Goal: Task Accomplishment & Management: Use online tool/utility

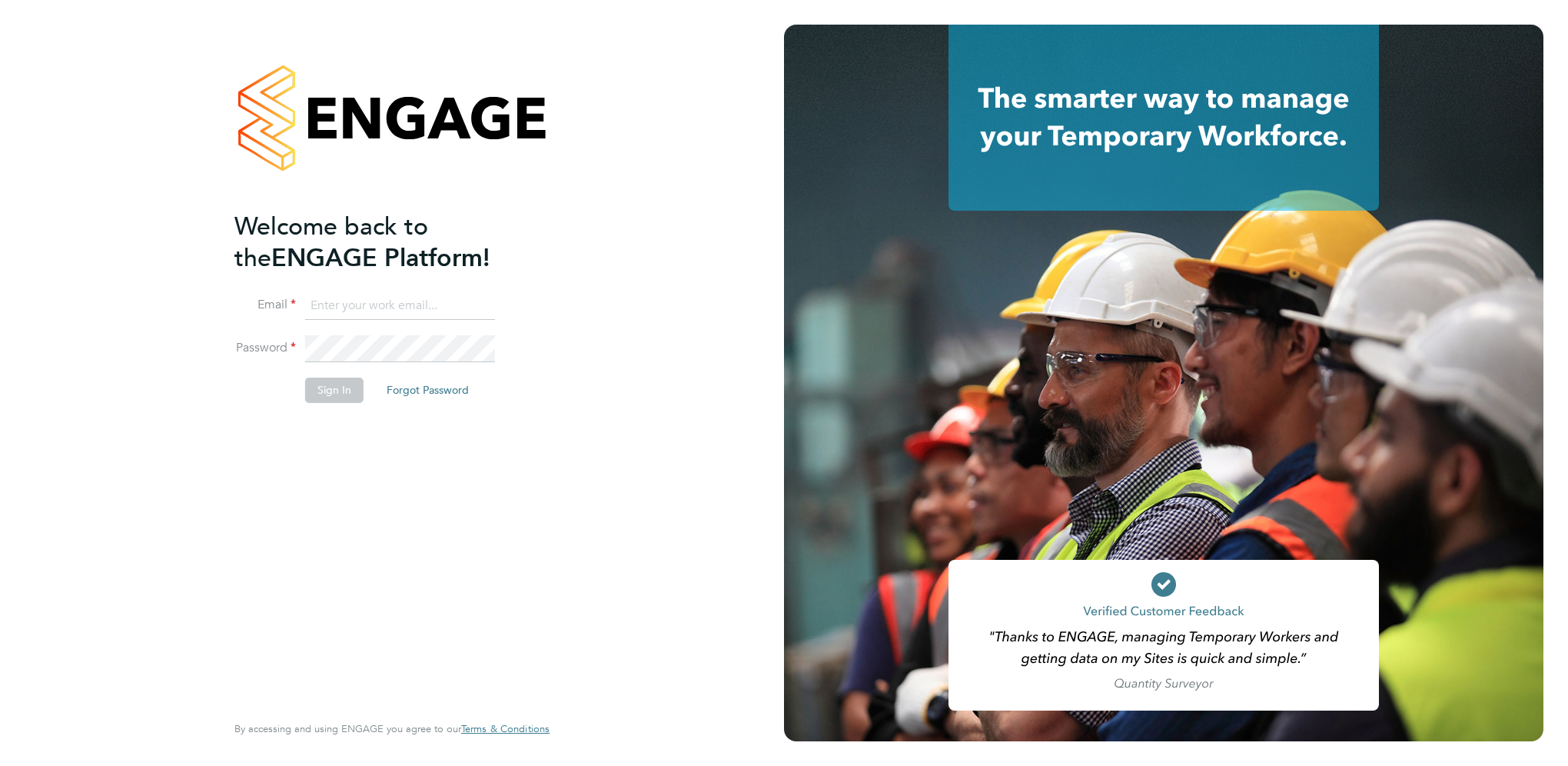
type input "[PERSON_NAME][EMAIL_ADDRESS][PERSON_NAME][DOMAIN_NAME]"
click at [348, 390] on button "Sign In" at bounding box center [334, 390] width 58 height 25
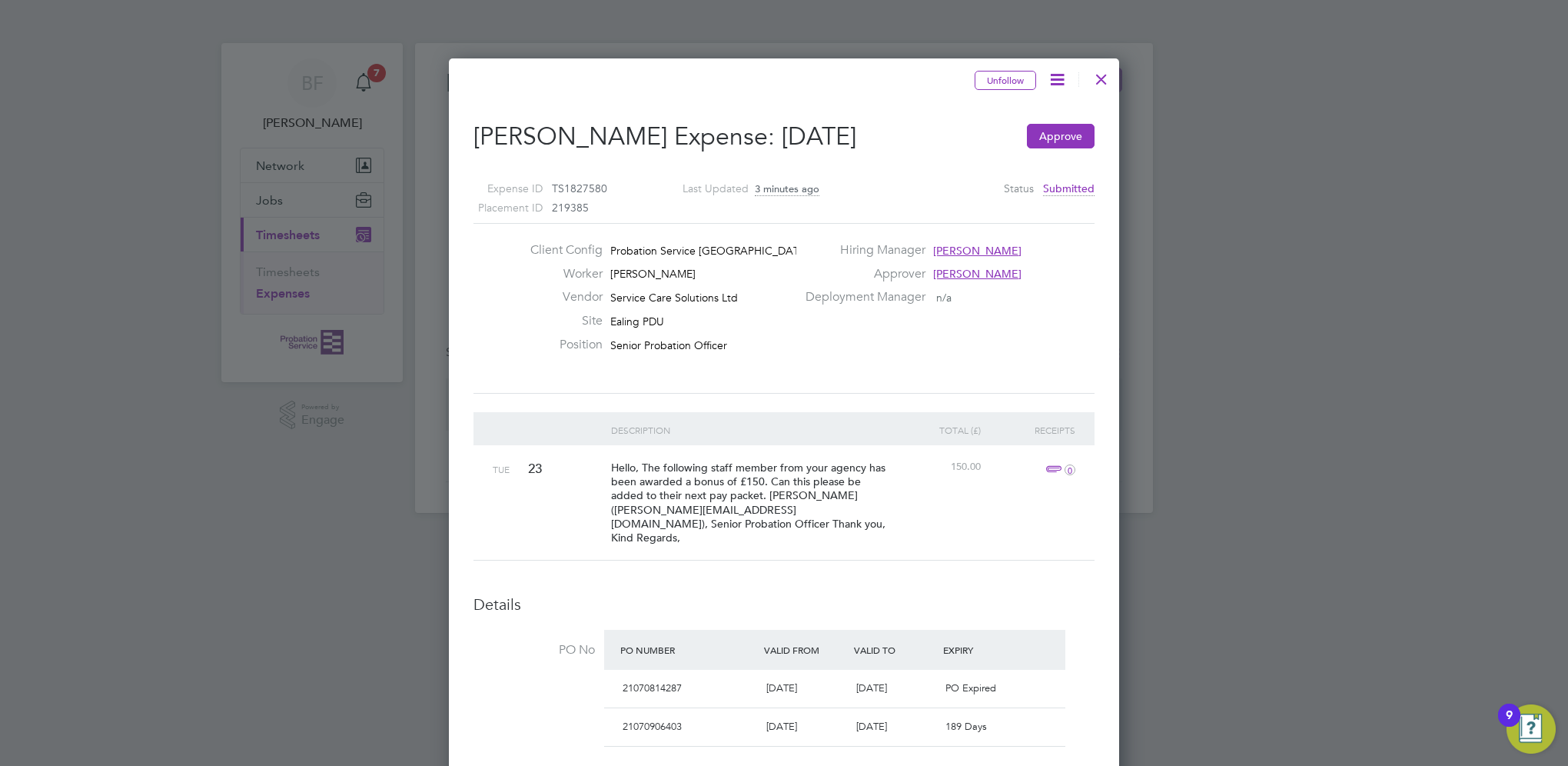
click at [1098, 77] on div at bounding box center [1101, 74] width 28 height 28
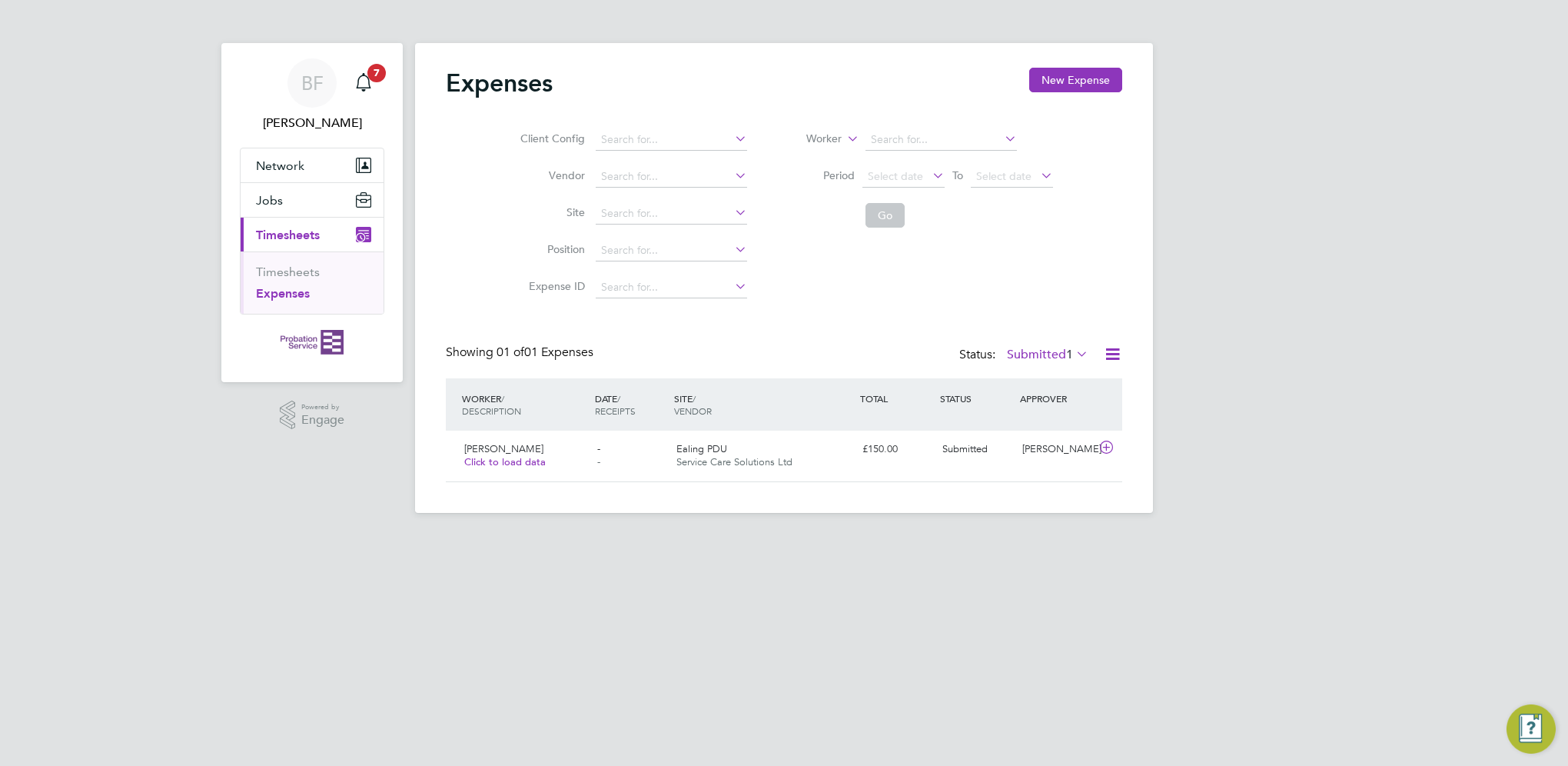
scroll to position [38, 186]
